Goal: Information Seeking & Learning: Find specific fact

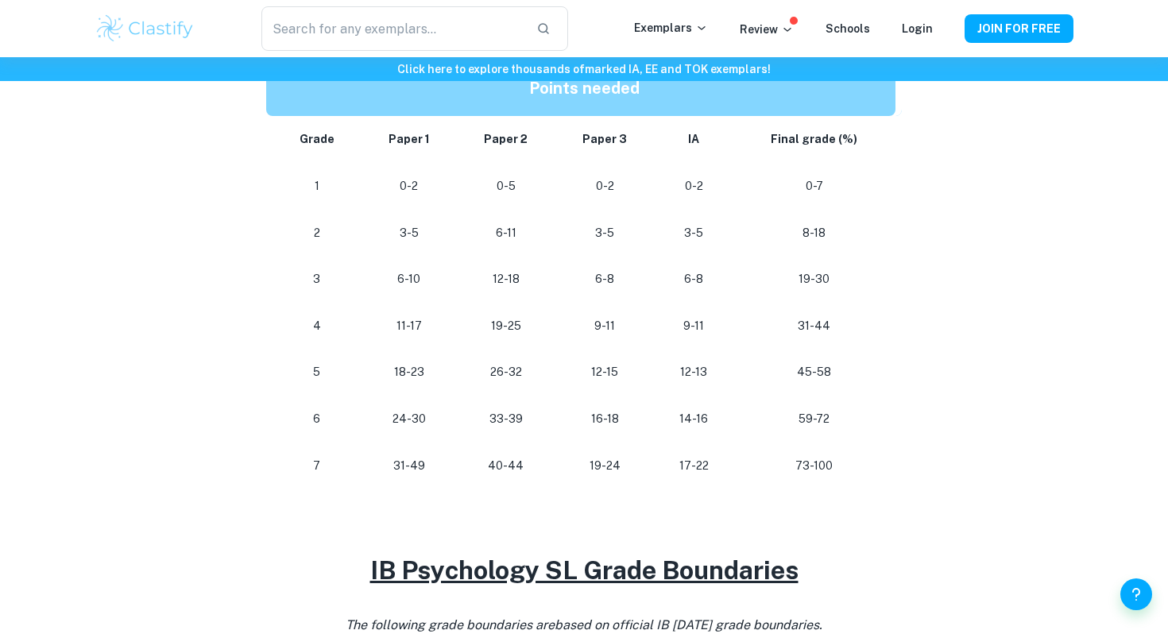
scroll to position [842, 0]
click at [410, 454] on p "31-49" at bounding box center [409, 464] width 70 height 21
click at [444, 466] on td "31-49" at bounding box center [408, 465] width 95 height 47
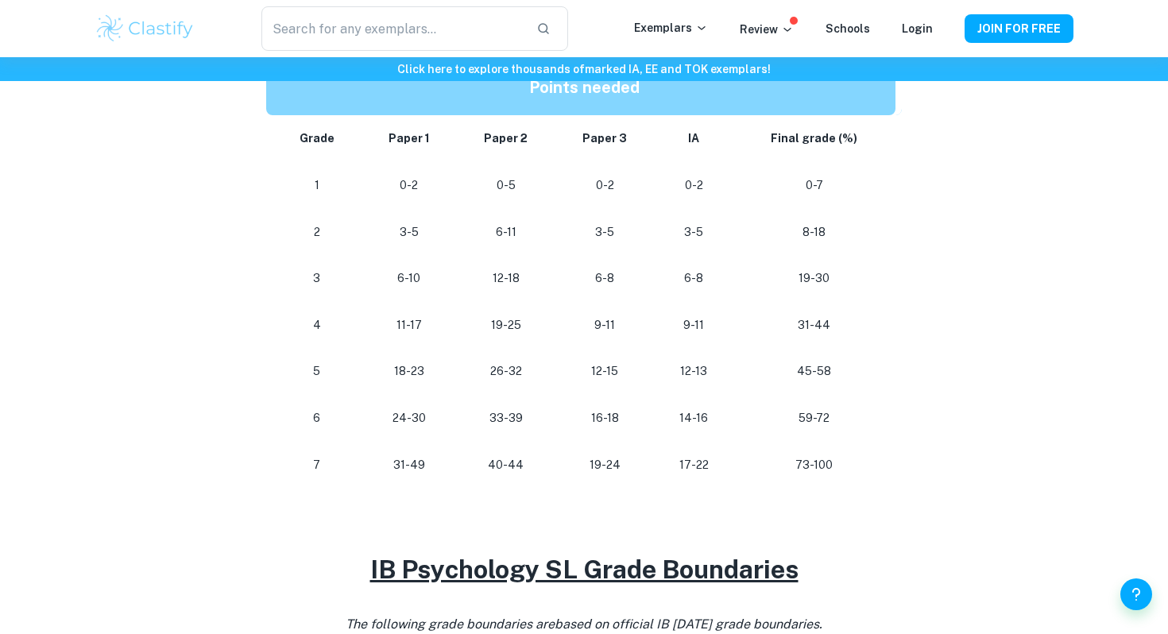
click at [405, 372] on p "18-23" at bounding box center [409, 371] width 70 height 21
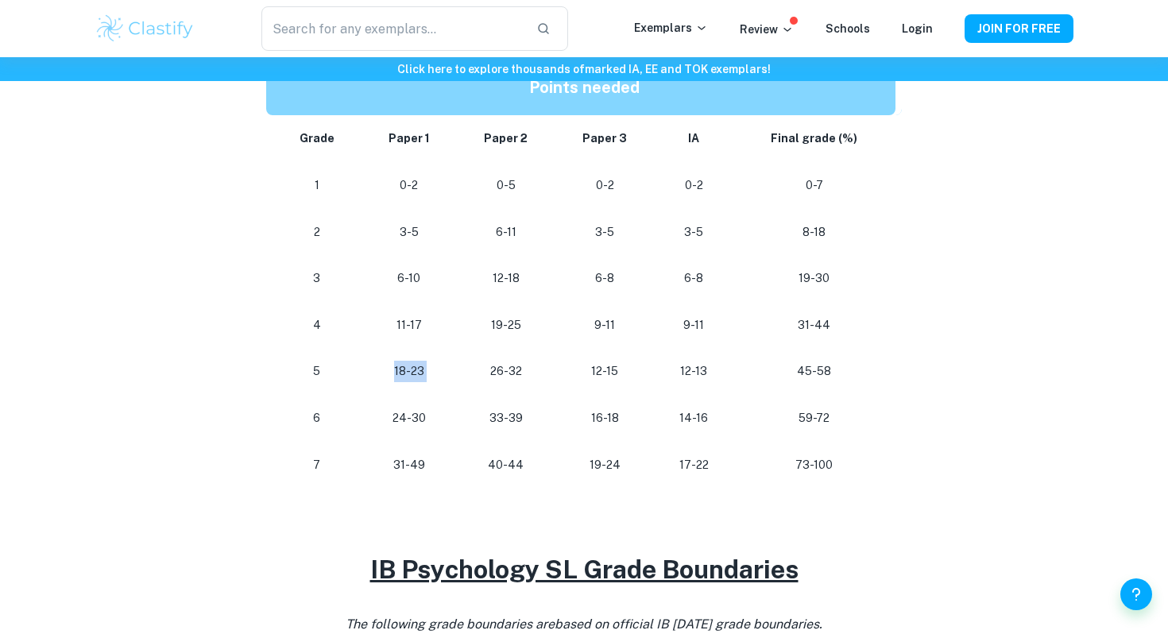
click at [405, 372] on p "18-23" at bounding box center [409, 371] width 70 height 21
click at [419, 380] on p "18-23" at bounding box center [409, 371] width 70 height 21
click at [389, 369] on p "18-23" at bounding box center [409, 371] width 70 height 21
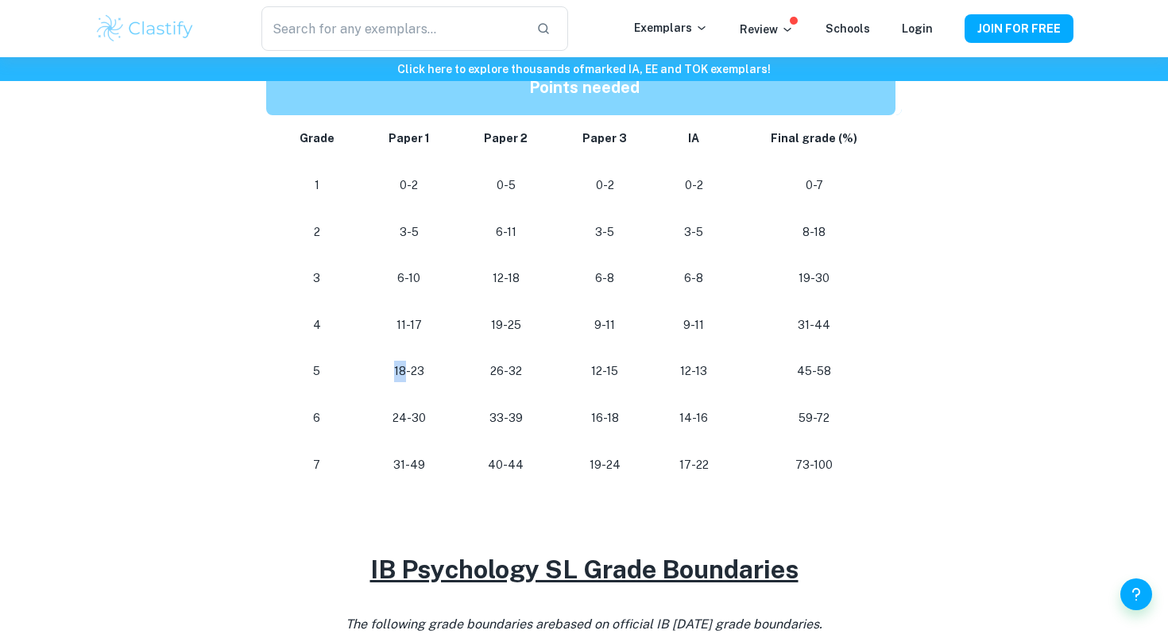
click at [389, 369] on p "18-23" at bounding box center [409, 371] width 70 height 21
click at [420, 370] on p "18-23" at bounding box center [409, 371] width 70 height 21
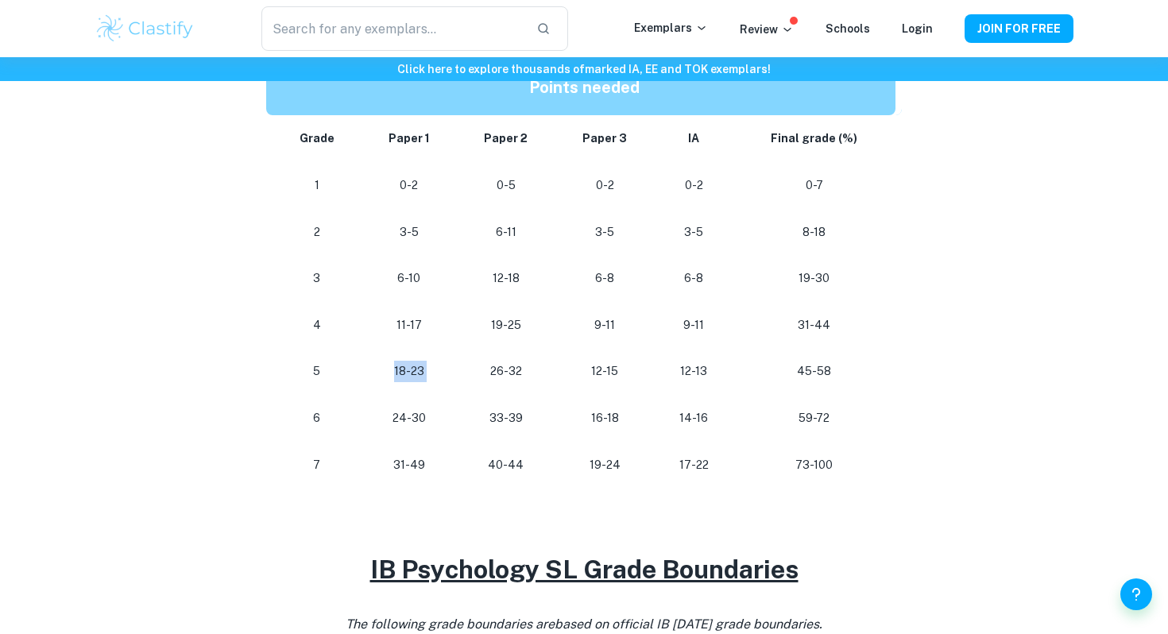
click at [420, 370] on p "18-23" at bounding box center [409, 371] width 70 height 21
click at [598, 382] on td "12-15" at bounding box center [604, 371] width 99 height 47
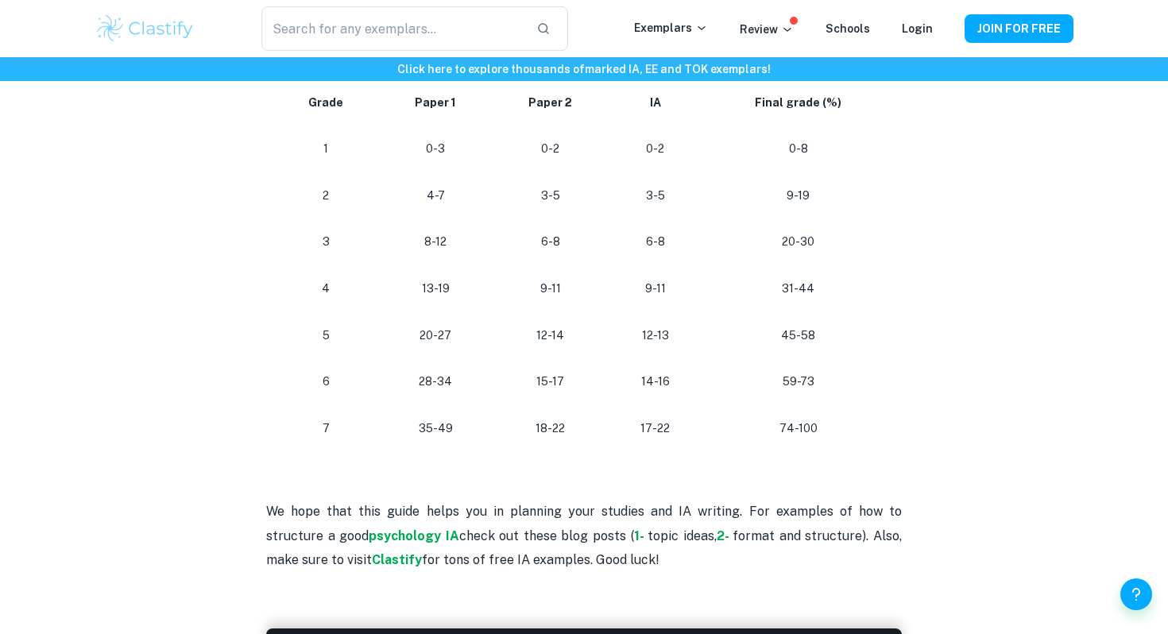
scroll to position [1482, 0]
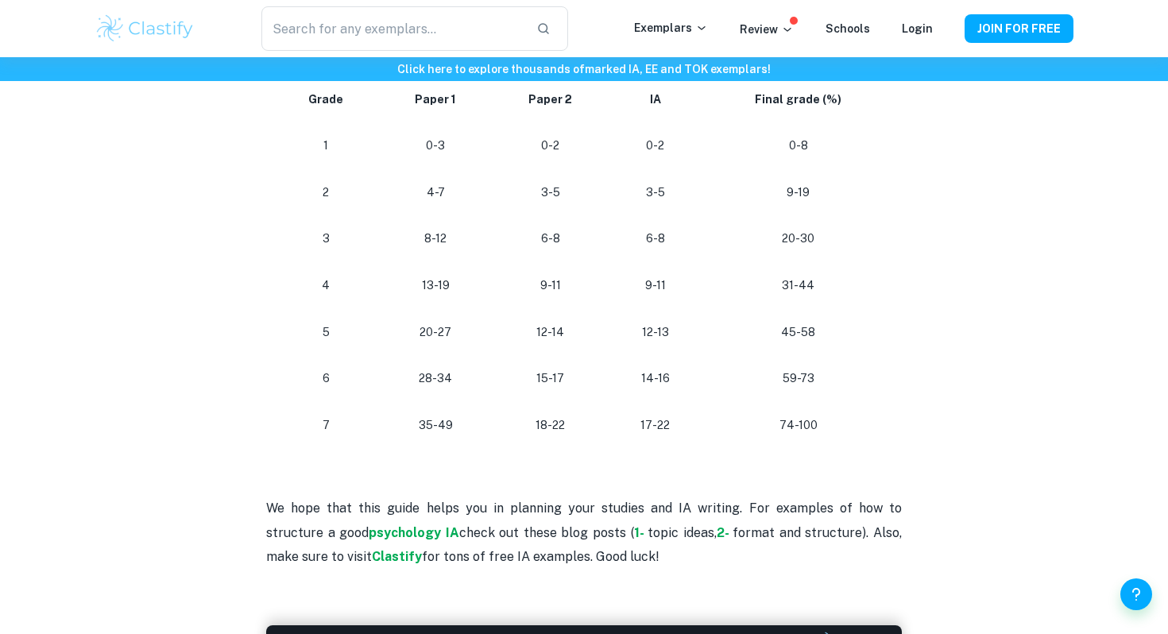
click at [424, 330] on p "20-27" at bounding box center [435, 332] width 87 height 21
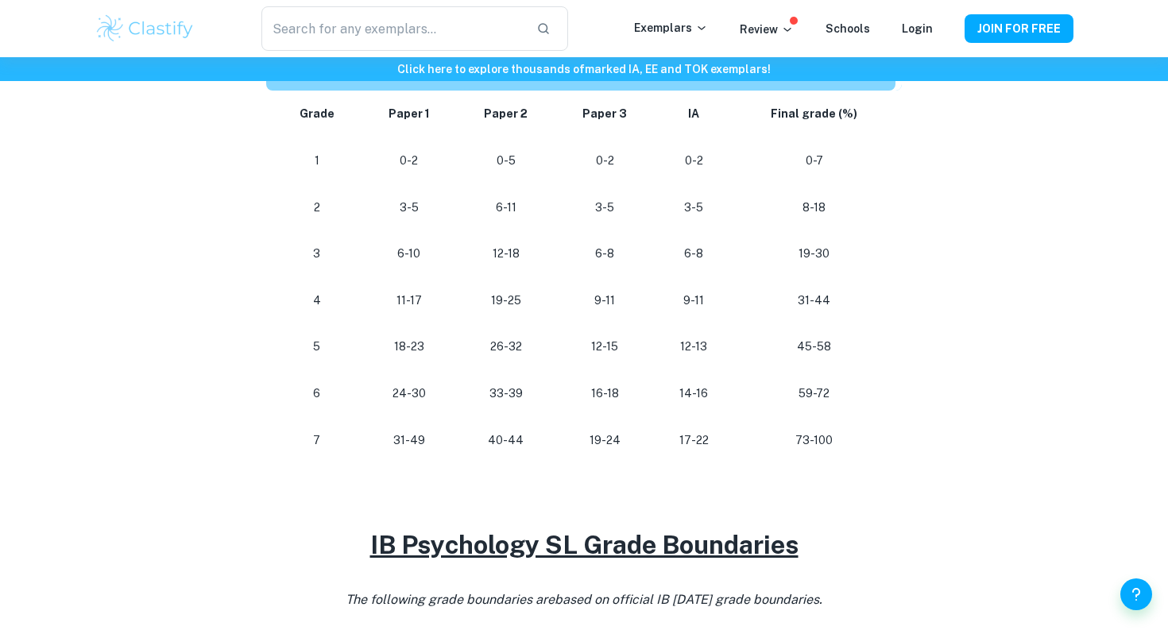
scroll to position [869, 0]
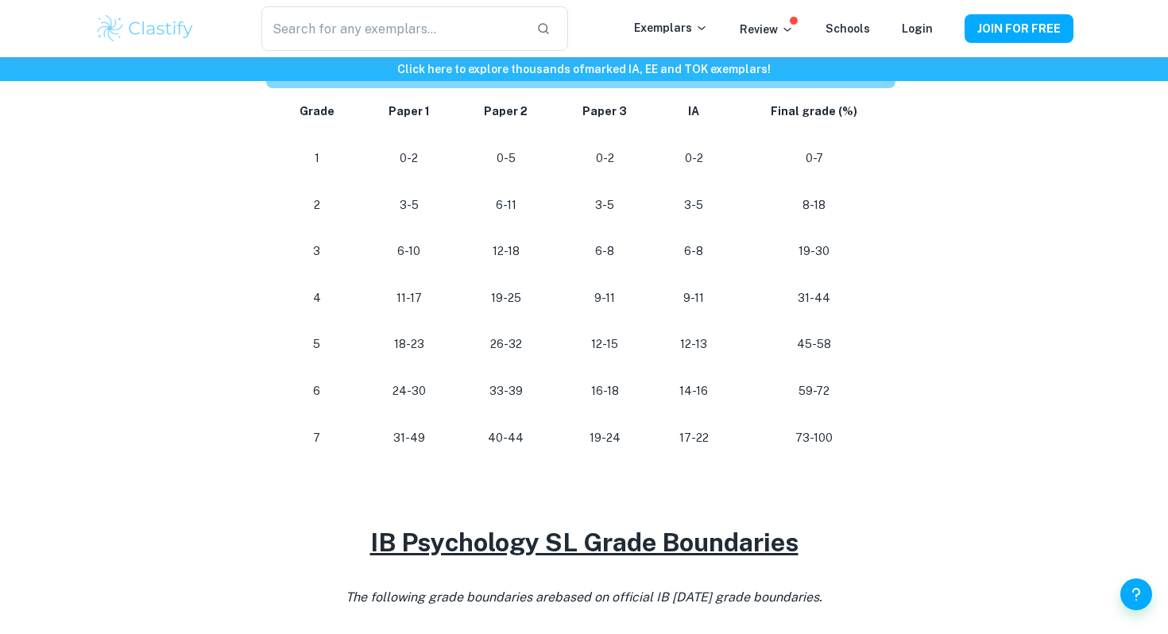
click at [415, 346] on p "18-23" at bounding box center [409, 344] width 70 height 21
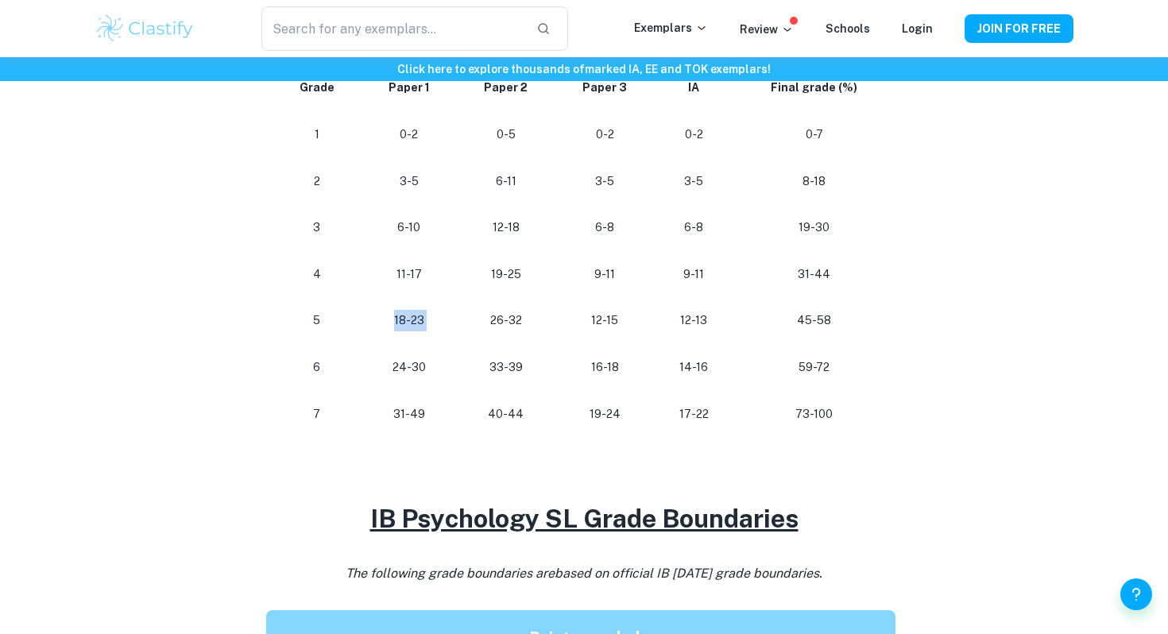
scroll to position [823, 0]
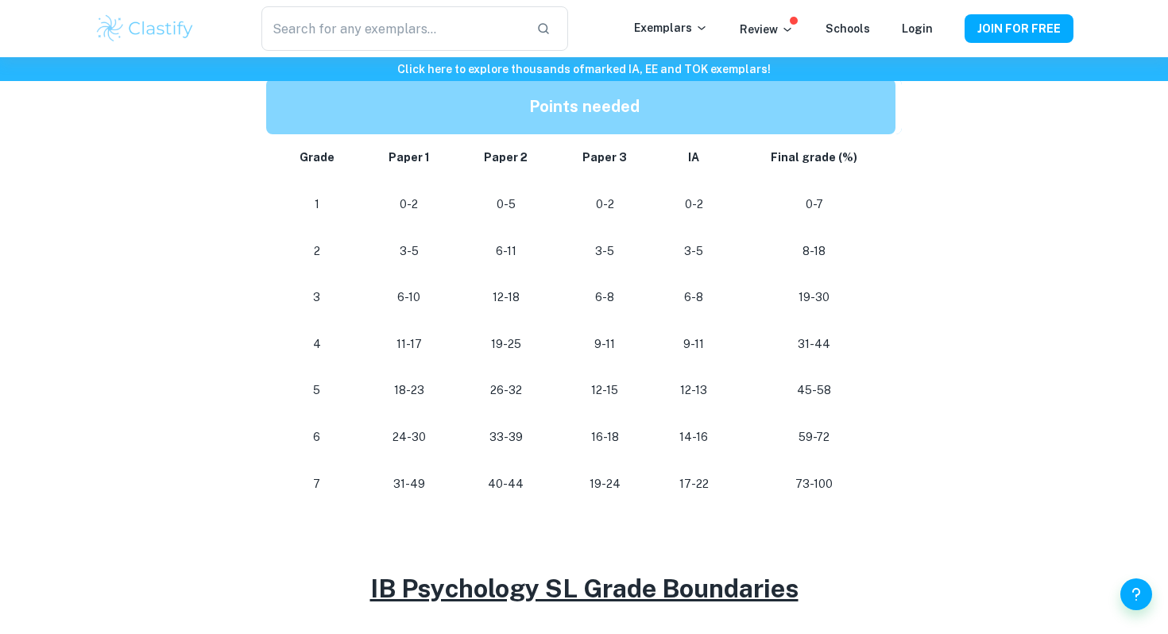
click at [1086, 218] on div "Home Blog IB Psychology Grade Boundaries IB Psychology Grade Boundaries By Roxa…" at bounding box center [583, 379] width 1017 height 2291
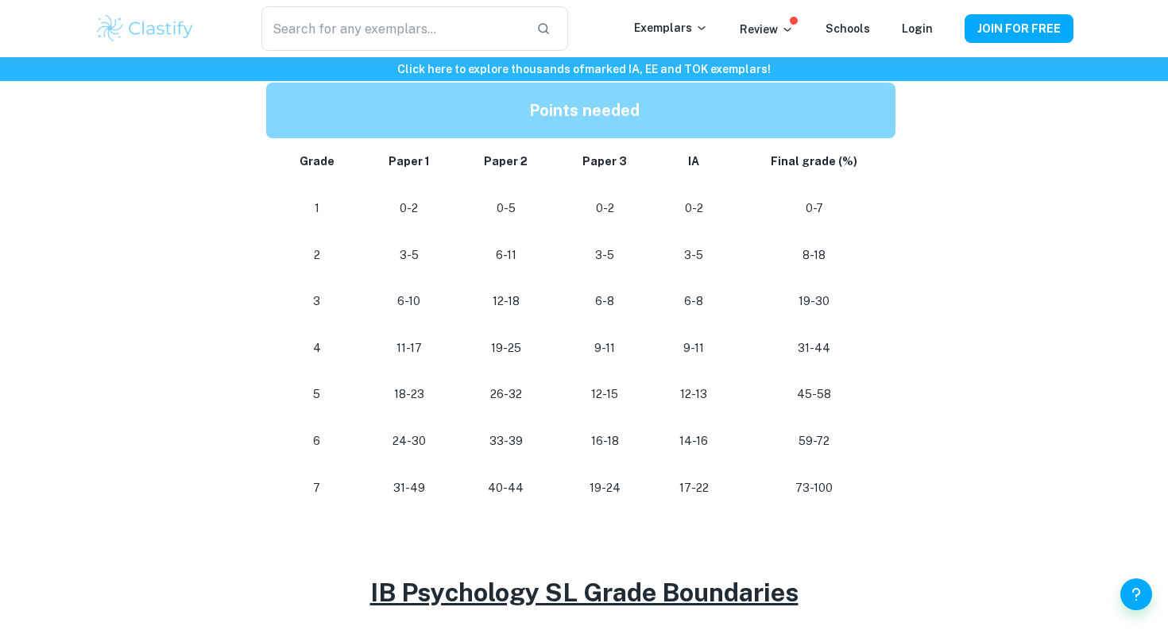
scroll to position [818, 0]
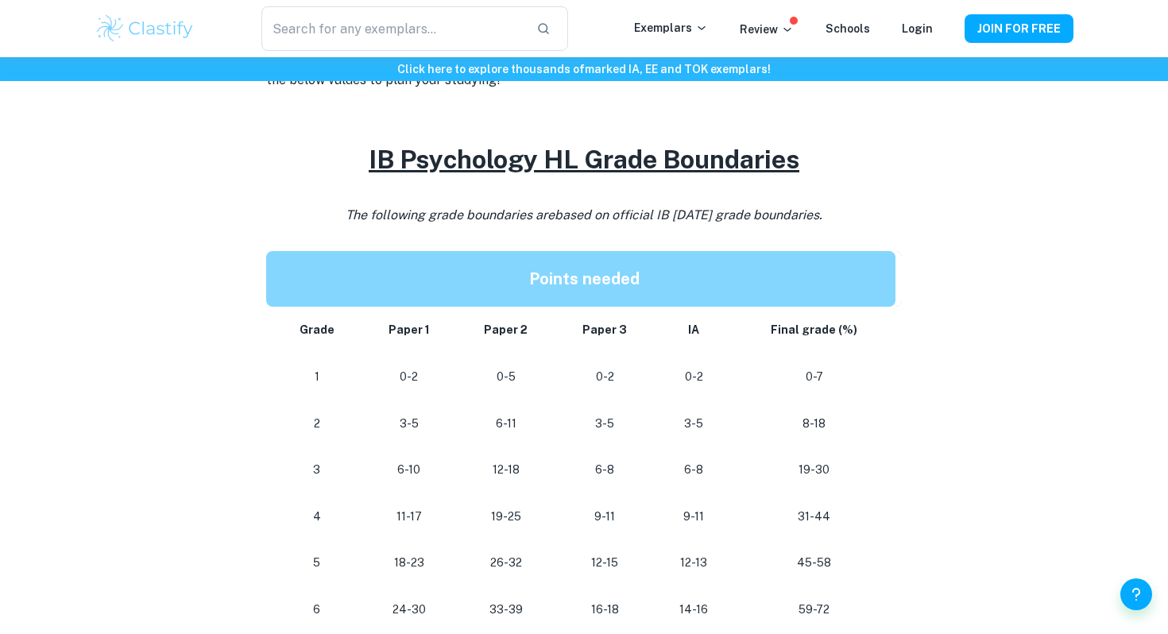
scroll to position [385, 0]
